Goal: Check status: Check status

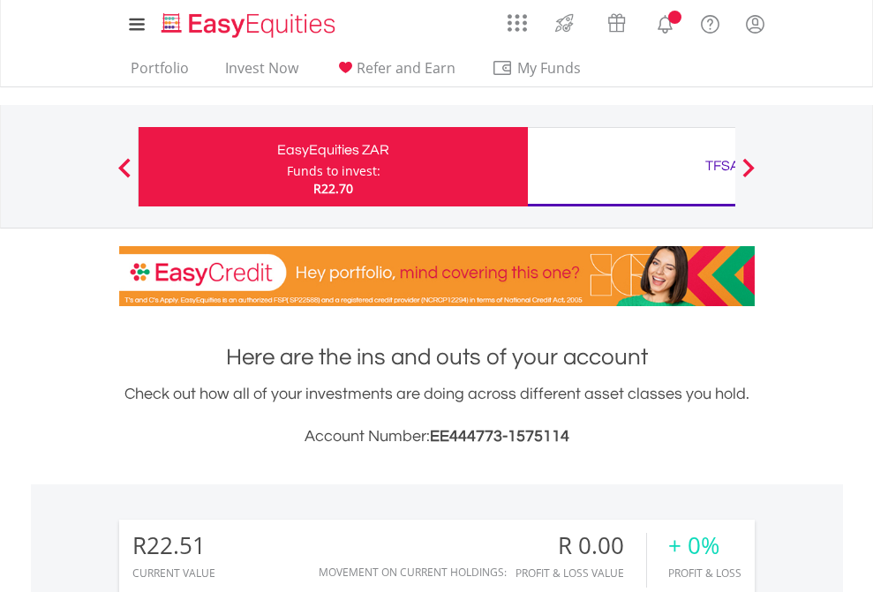
scroll to position [169, 277]
click at [287, 167] on div "Funds to invest:" at bounding box center [334, 171] width 94 height 18
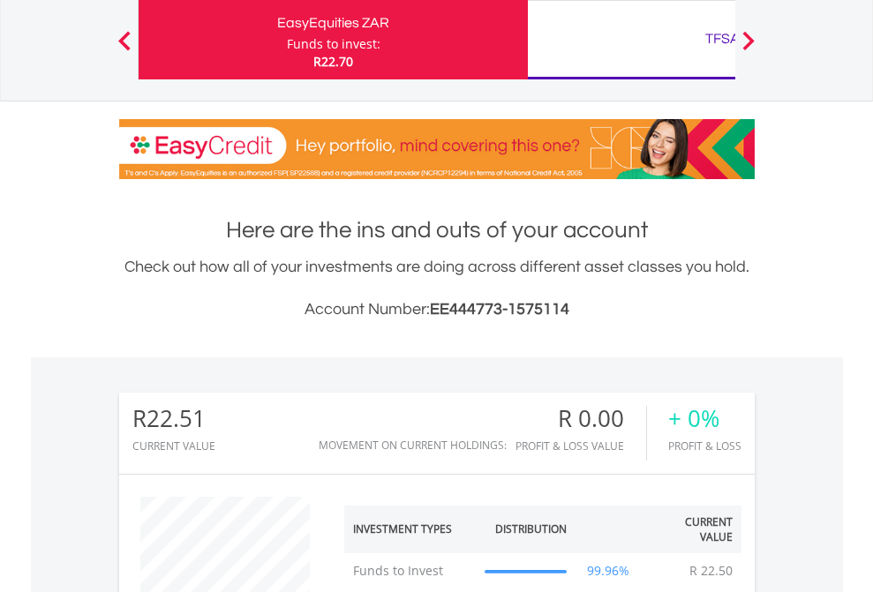
click at [631, 40] on div "TFSA" at bounding box center [722, 38] width 368 height 25
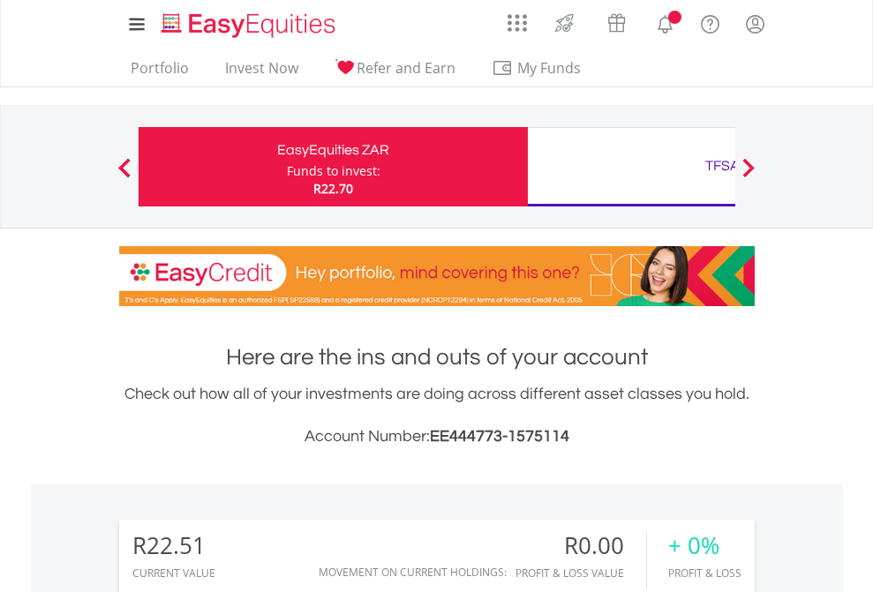
scroll to position [169, 277]
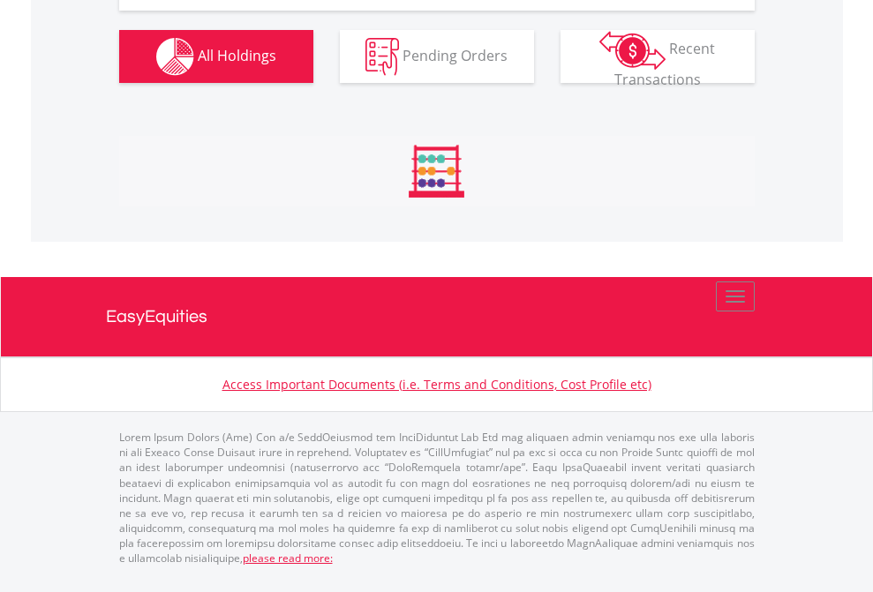
scroll to position [1754, 0]
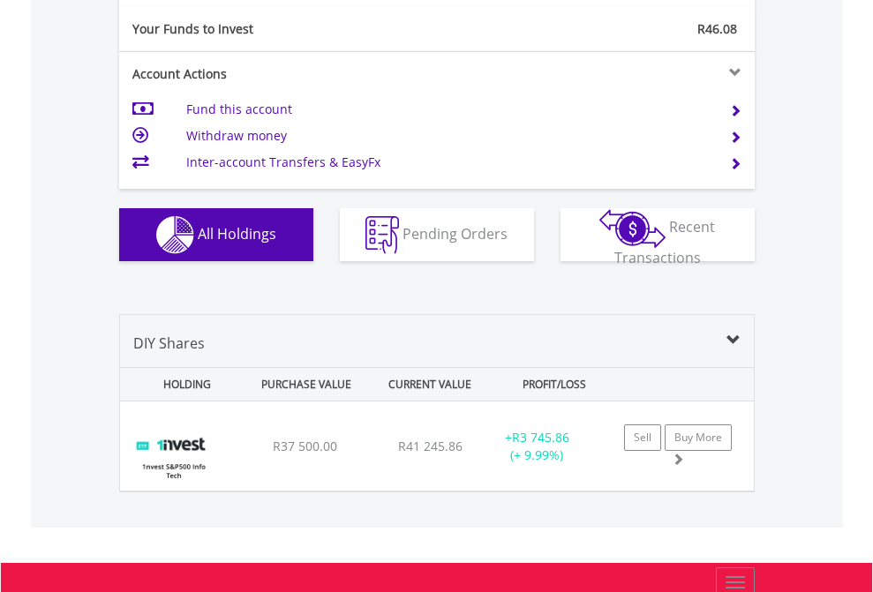
scroll to position [1963, 0]
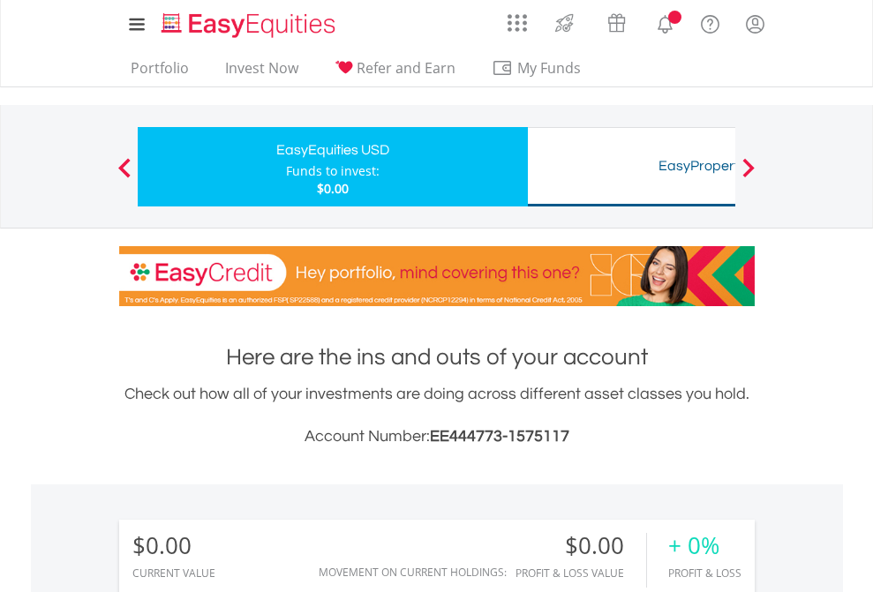
scroll to position [169, 277]
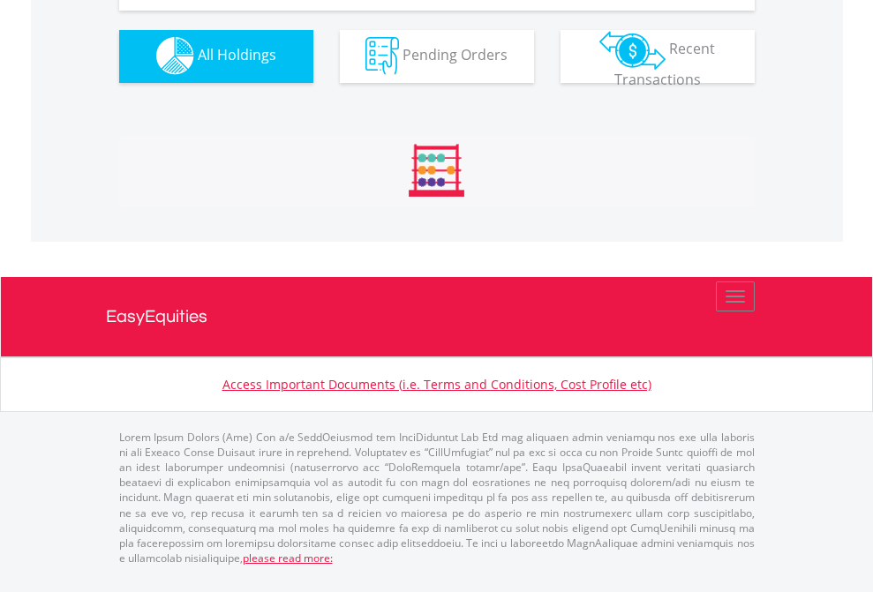
scroll to position [1748, 0]
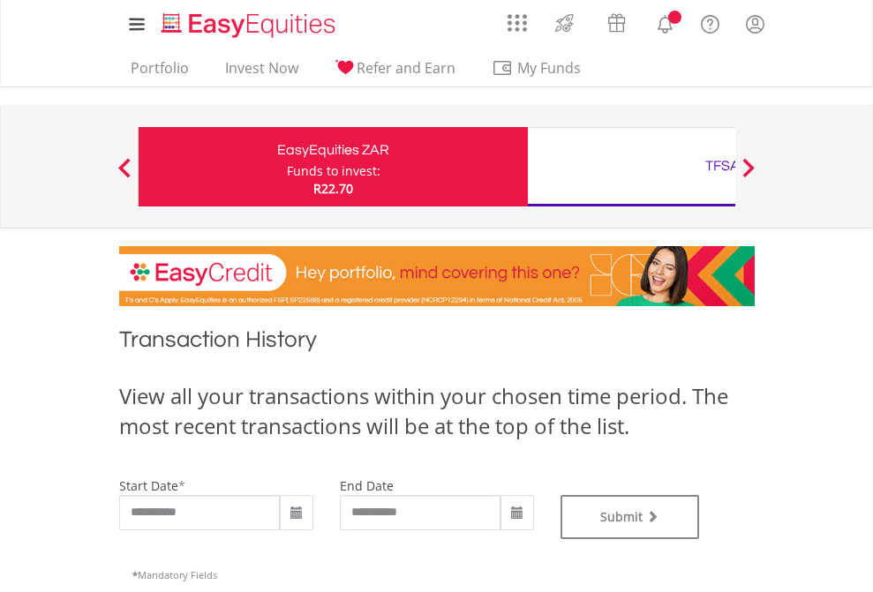
type input "**********"
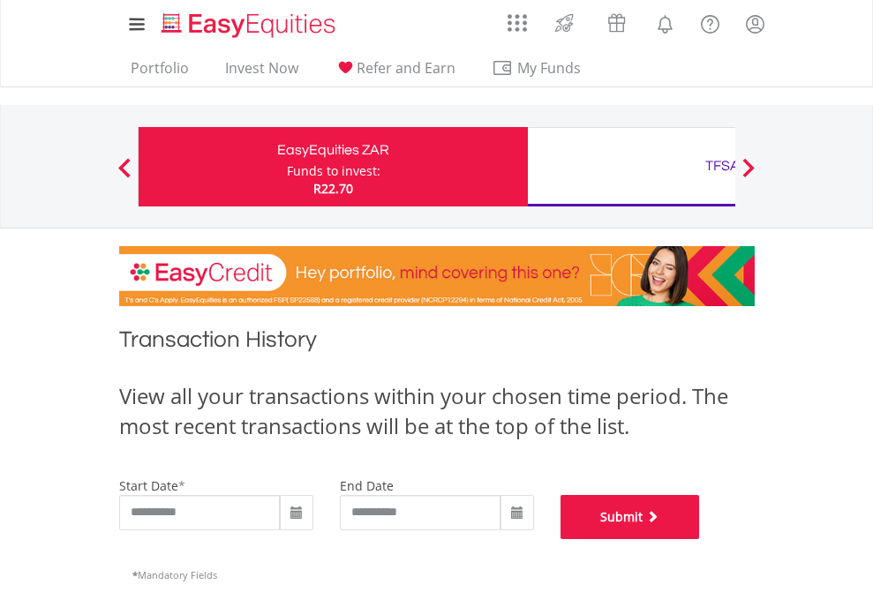
click at [700, 539] on button "Submit" at bounding box center [630, 517] width 139 height 44
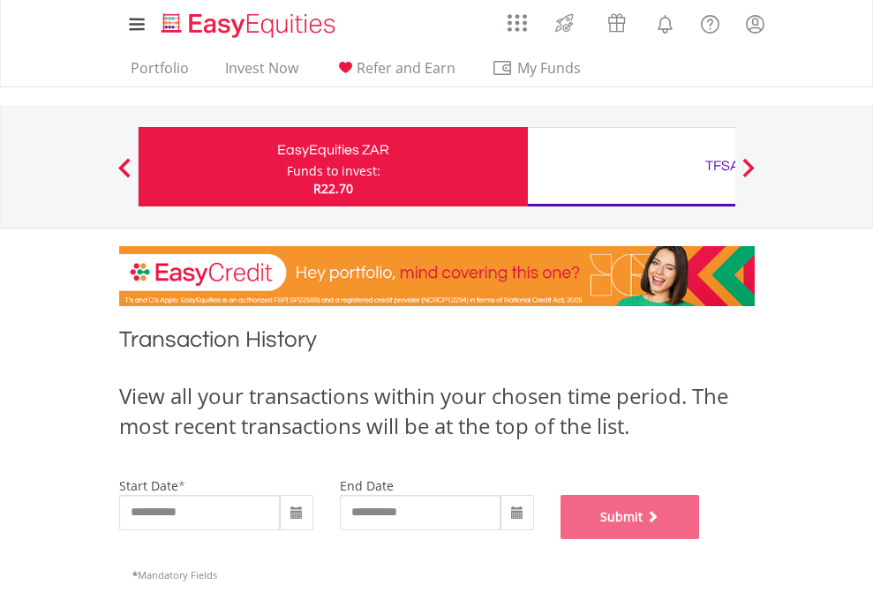
scroll to position [716, 0]
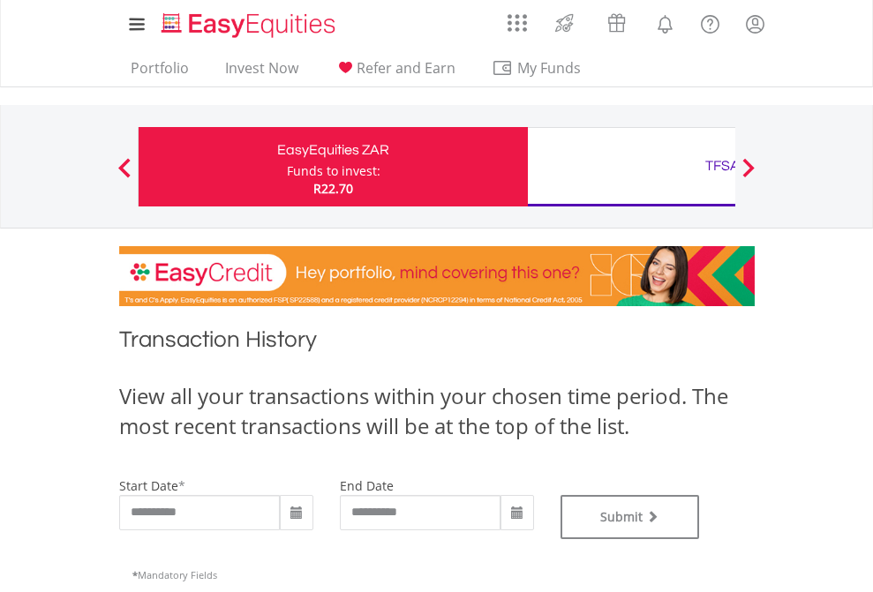
click at [631, 167] on div "TFSA" at bounding box center [722, 166] width 368 height 25
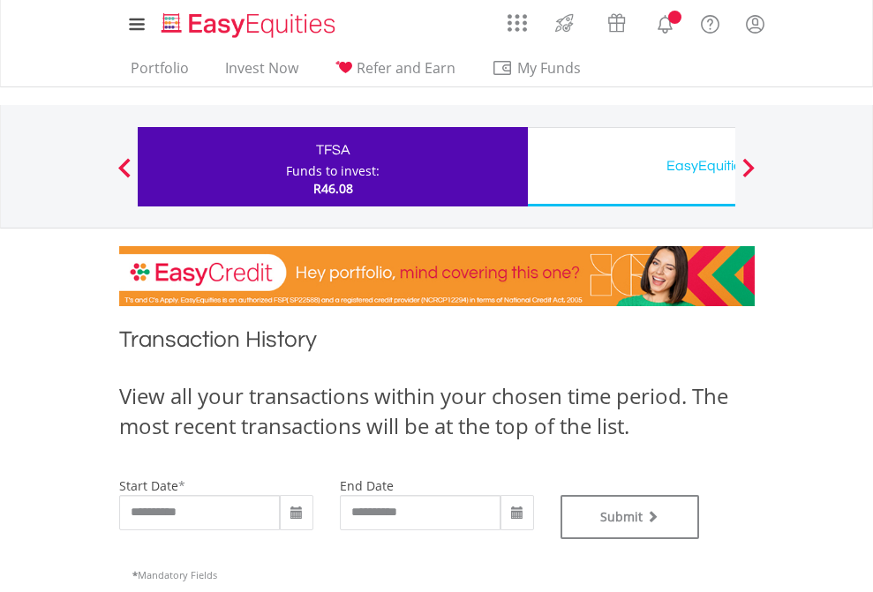
type input "**********"
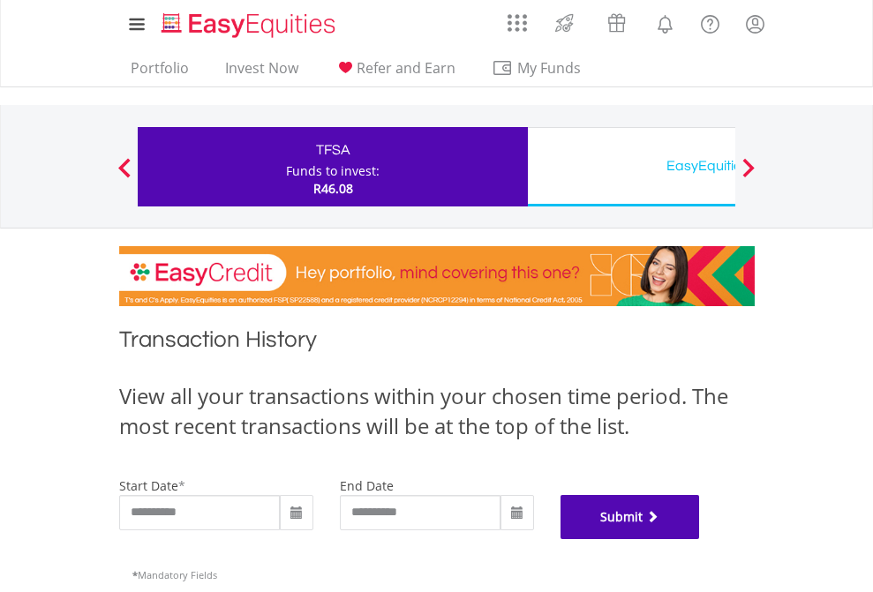
click at [700, 539] on button "Submit" at bounding box center [630, 517] width 139 height 44
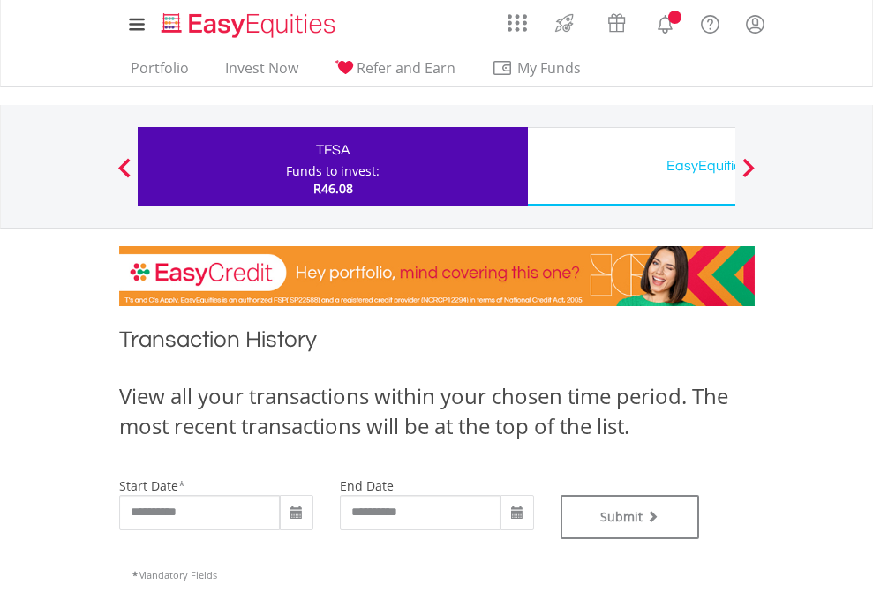
click at [631, 167] on div "EasyEquities USD" at bounding box center [722, 166] width 368 height 25
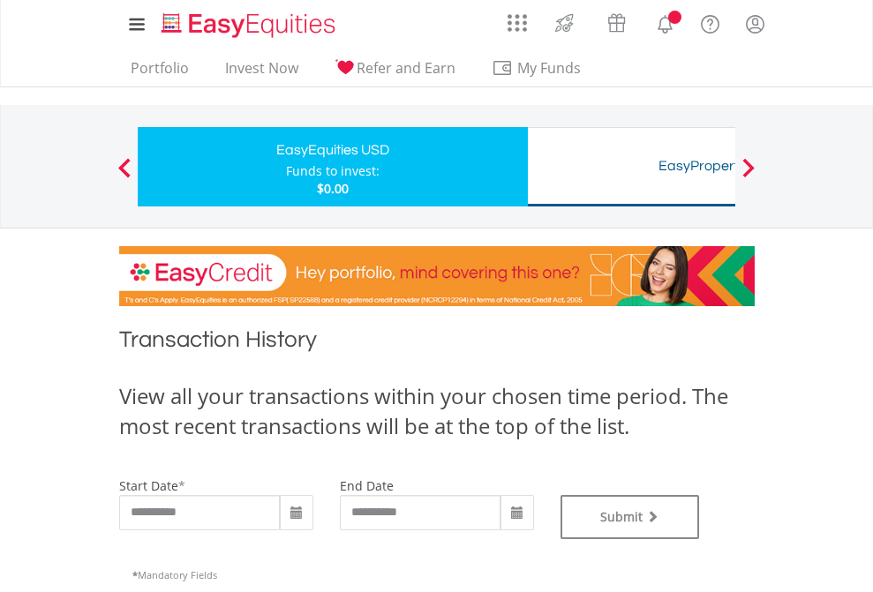
type input "**********"
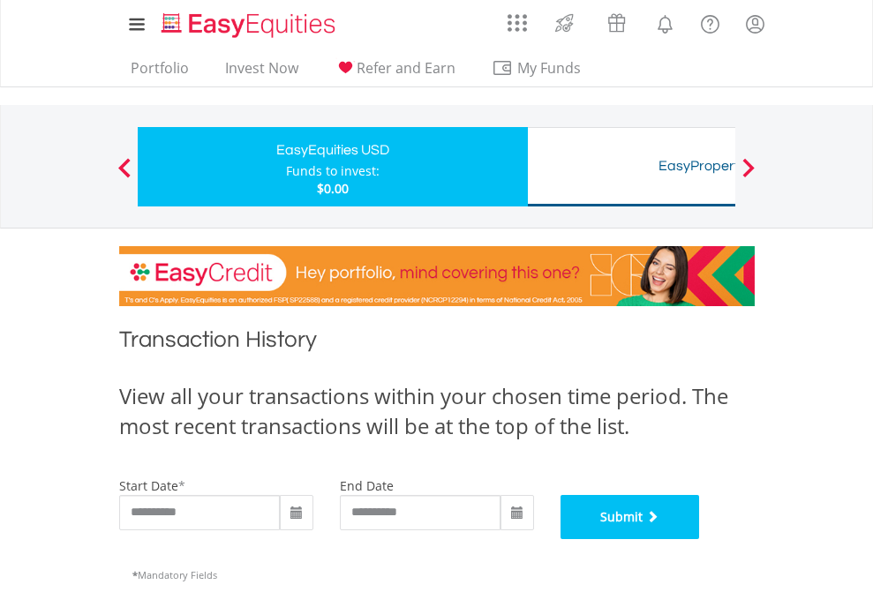
click at [700, 539] on button "Submit" at bounding box center [630, 517] width 139 height 44
